Goal: Information Seeking & Learning: Learn about a topic

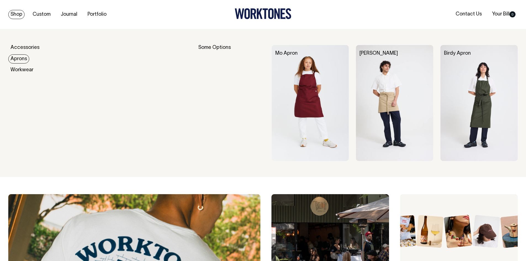
click at [23, 60] on link "Aprons" at bounding box center [18, 58] width 21 height 9
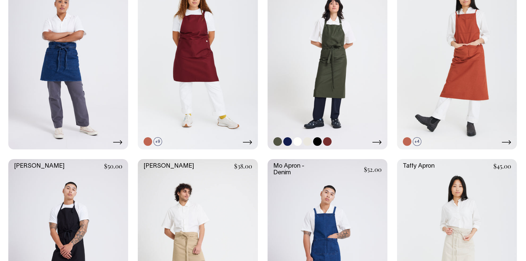
click at [339, 87] on link at bounding box center [328, 60] width 120 height 180
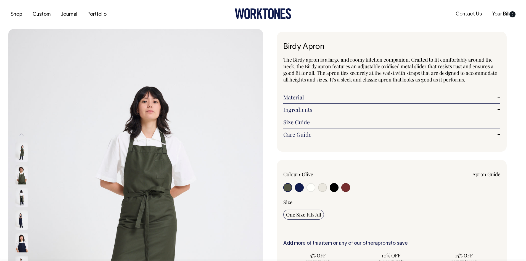
click at [323, 189] on input "radio" at bounding box center [322, 187] width 9 height 9
radio input "true"
select select "Natural"
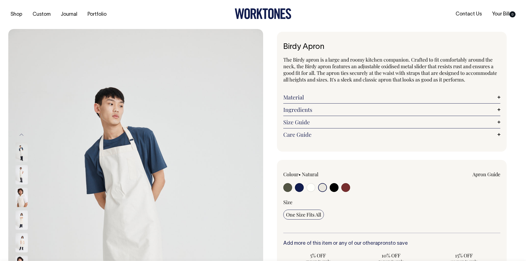
click at [311, 188] on input "radio" at bounding box center [311, 187] width 9 height 9
radio input "true"
select select "Off-White"
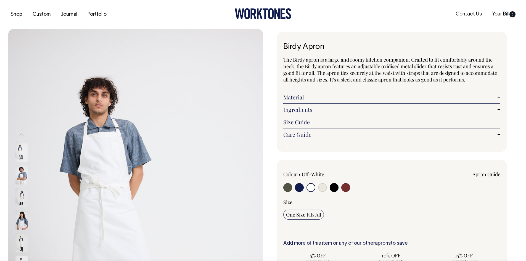
click at [346, 191] on input "radio" at bounding box center [345, 187] width 9 height 9
radio input "true"
select select "Burgundy"
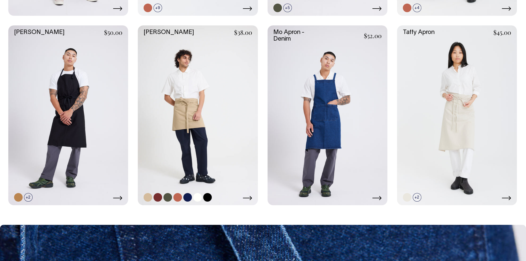
click at [206, 117] on link at bounding box center [198, 115] width 120 height 180
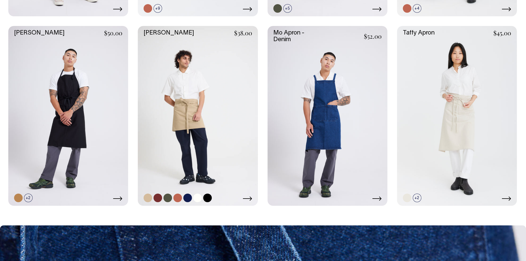
scroll to position [333, 0]
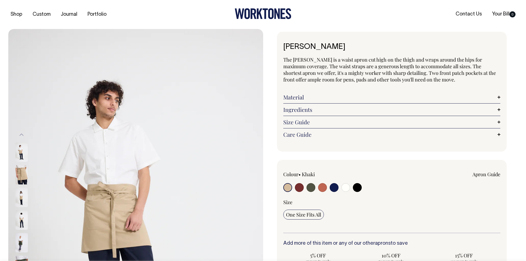
click at [298, 189] on input "radio" at bounding box center [299, 187] width 9 height 9
radio input "true"
select select "Burgundy"
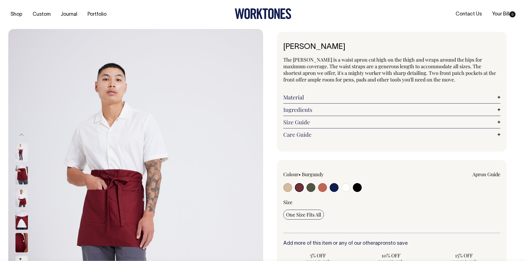
click at [310, 189] on input "radio" at bounding box center [311, 187] width 9 height 9
radio input "true"
radio input "false"
select select "Olive"
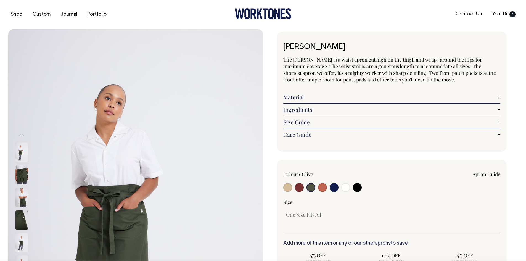
click at [322, 189] on input "radio" at bounding box center [322, 187] width 9 height 9
radio input "true"
select select "Rust"
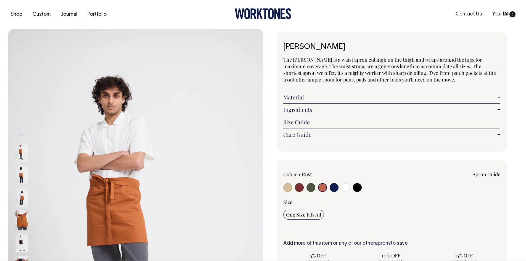
click at [337, 187] on input "radio" at bounding box center [334, 187] width 9 height 9
radio input "true"
select select "Dark Navy"
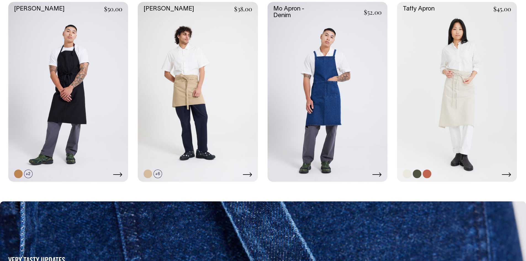
click at [459, 109] on link at bounding box center [457, 92] width 120 height 180
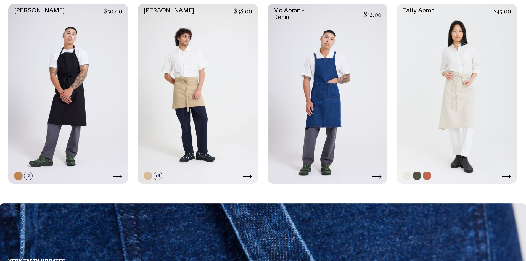
scroll to position [355, 0]
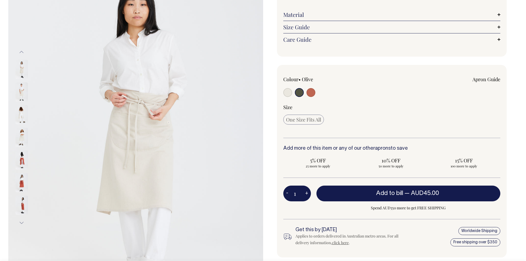
scroll to position [83, 0]
click at [286, 92] on input "radio" at bounding box center [287, 92] width 9 height 9
radio input "true"
radio input "false"
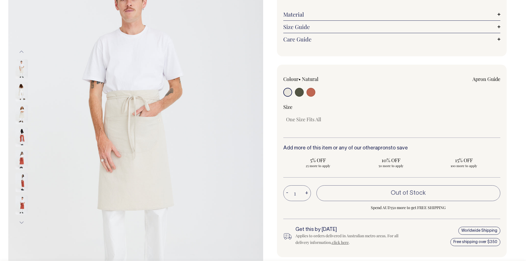
click at [295, 93] on input "radio" at bounding box center [299, 92] width 9 height 9
radio input "true"
select select "Olive"
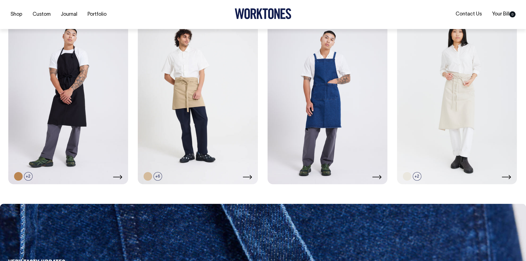
scroll to position [339, 0]
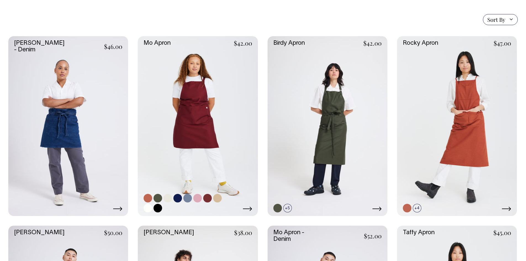
click at [217, 121] on link at bounding box center [198, 126] width 120 height 180
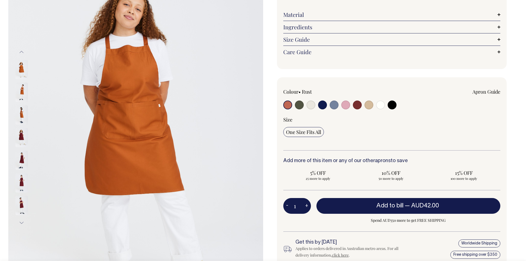
scroll to position [83, 0]
click at [333, 106] on input "radio" at bounding box center [334, 104] width 9 height 9
radio input "true"
select select "Blue/Grey"
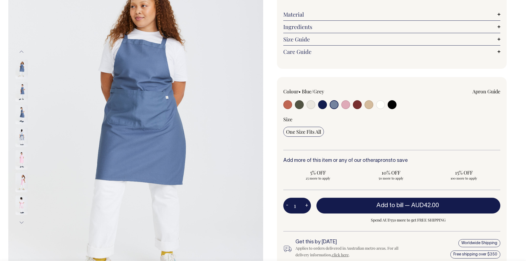
click at [299, 105] on input "radio" at bounding box center [299, 104] width 9 height 9
radio input "true"
select select "Olive"
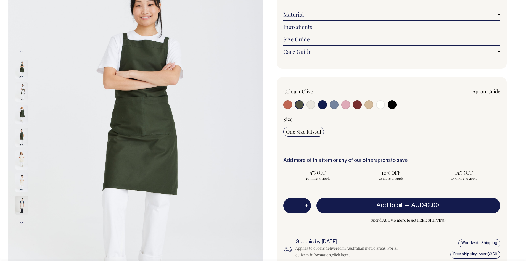
click at [390, 106] on input "radio" at bounding box center [392, 104] width 9 height 9
radio input "true"
select select "Black"
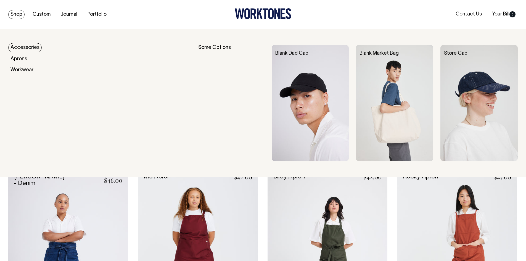
click at [20, 48] on link "Accessories" at bounding box center [24, 47] width 33 height 9
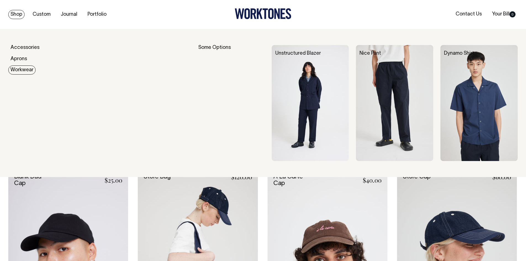
click at [16, 70] on link "Workwear" at bounding box center [21, 69] width 27 height 9
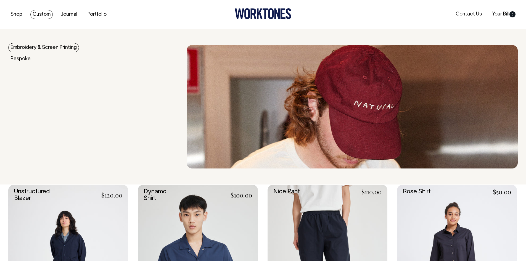
click at [50, 15] on link "Custom" at bounding box center [41, 14] width 22 height 9
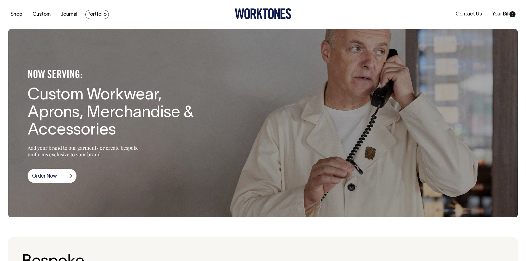
click at [103, 17] on link "Portfolio" at bounding box center [96, 14] width 23 height 9
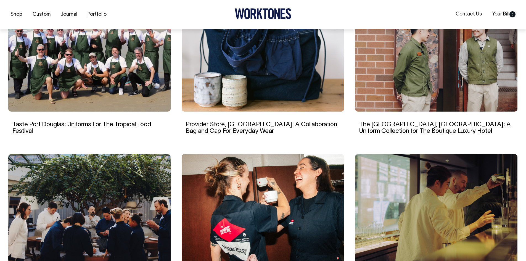
scroll to position [387, 0]
click at [410, 86] on img at bounding box center [436, 56] width 162 height 110
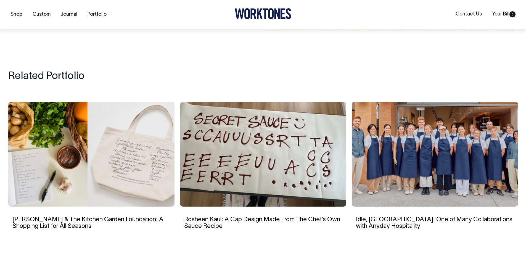
scroll to position [3037, 0]
